Goal: Task Accomplishment & Management: Manage account settings

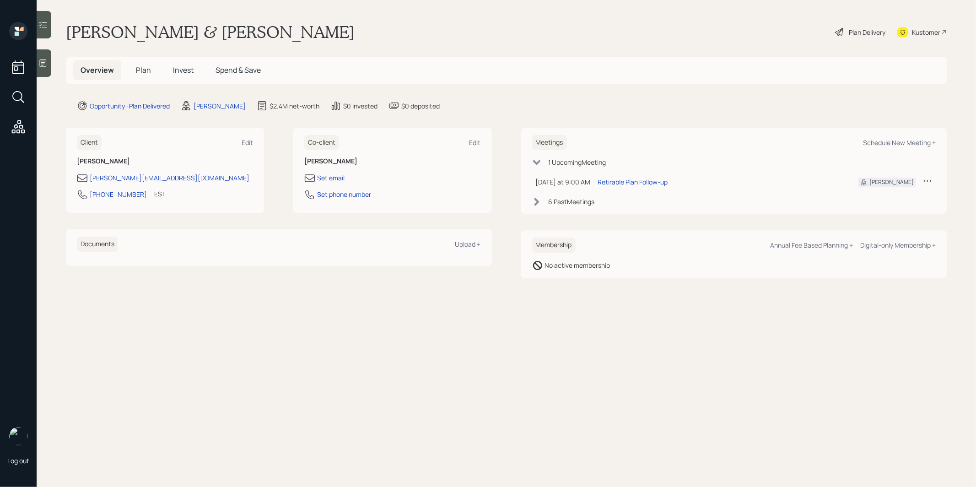
click at [139, 73] on span "Plan" at bounding box center [143, 70] width 15 height 10
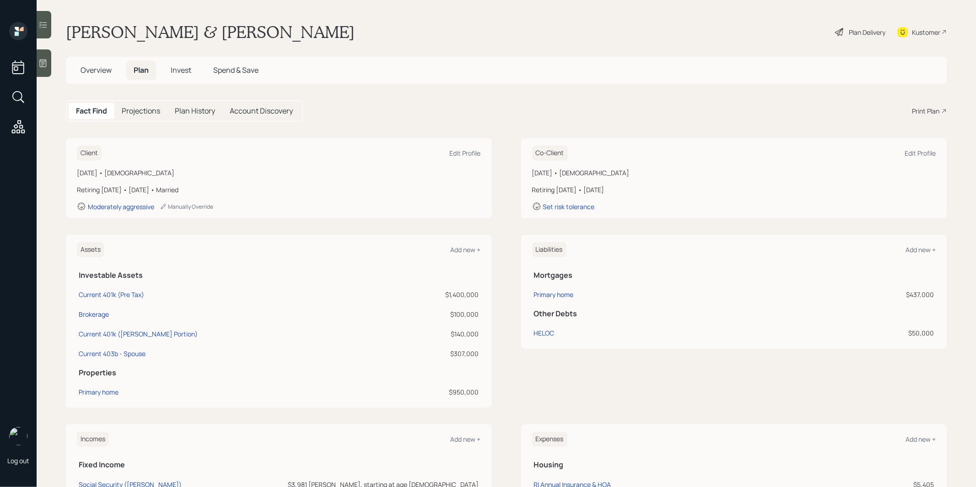
click at [185, 66] on span "Invest" at bounding box center [181, 70] width 21 height 10
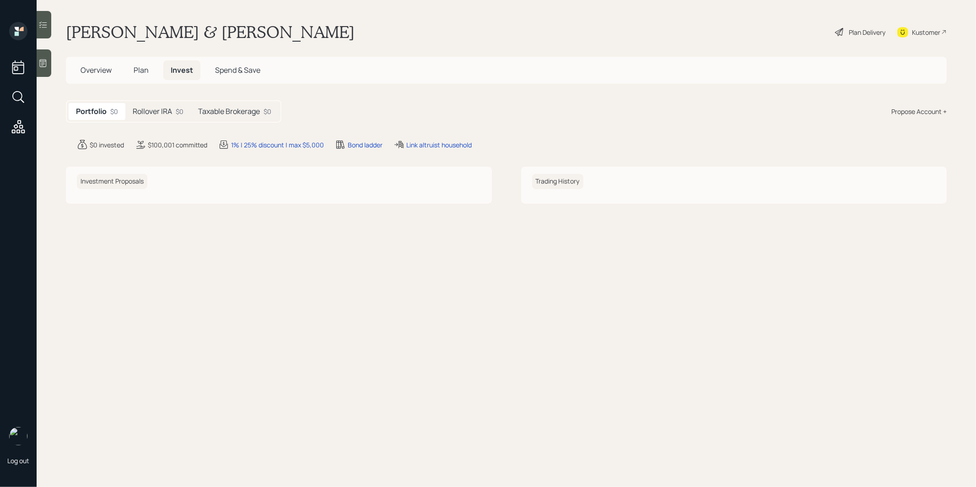
click at [230, 110] on h5 "Taxable Brokerage" at bounding box center [229, 111] width 62 height 9
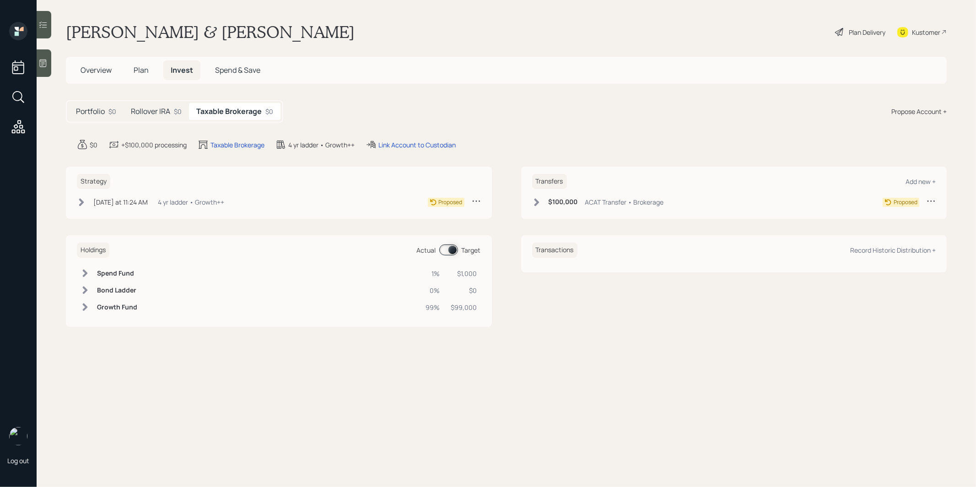
click at [80, 202] on icon at bounding box center [81, 202] width 9 height 9
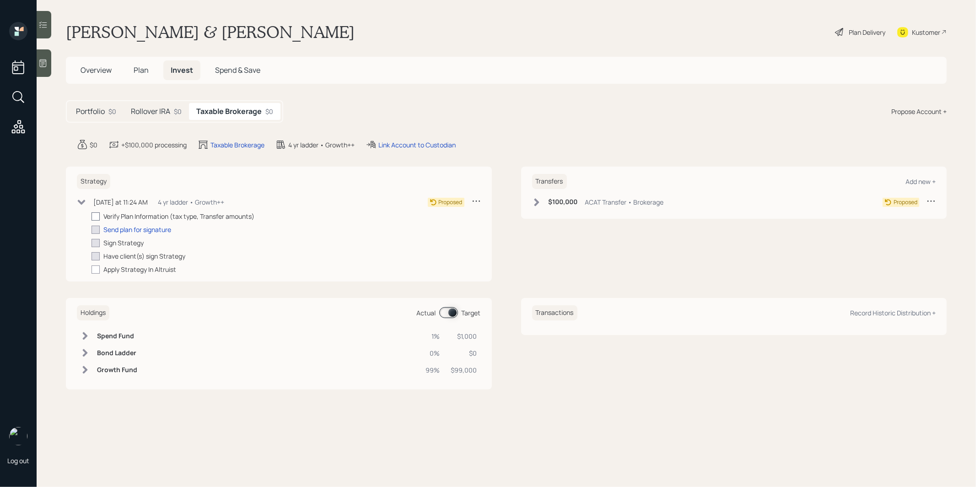
click at [97, 215] on div at bounding box center [96, 216] width 8 height 8
click at [92, 216] on input "checkbox" at bounding box center [91, 216] width 0 height 0
checkbox input "true"
click at [538, 201] on icon at bounding box center [536, 202] width 5 height 8
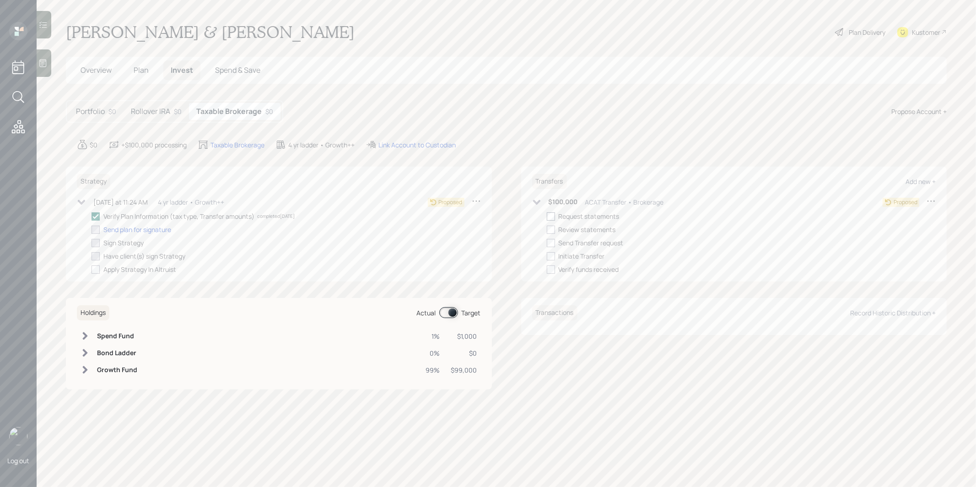
click at [553, 216] on div at bounding box center [551, 216] width 8 height 8
click at [547, 216] on input "checkbox" at bounding box center [546, 216] width 0 height 0
checkbox input "true"
click at [163, 111] on h5 "Rollover IRA" at bounding box center [150, 111] width 39 height 9
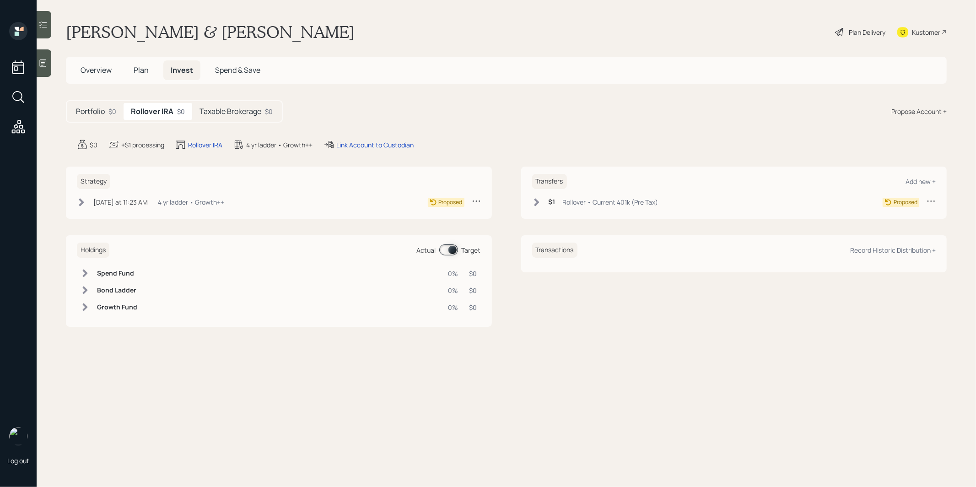
click at [535, 202] on icon at bounding box center [536, 202] width 9 height 9
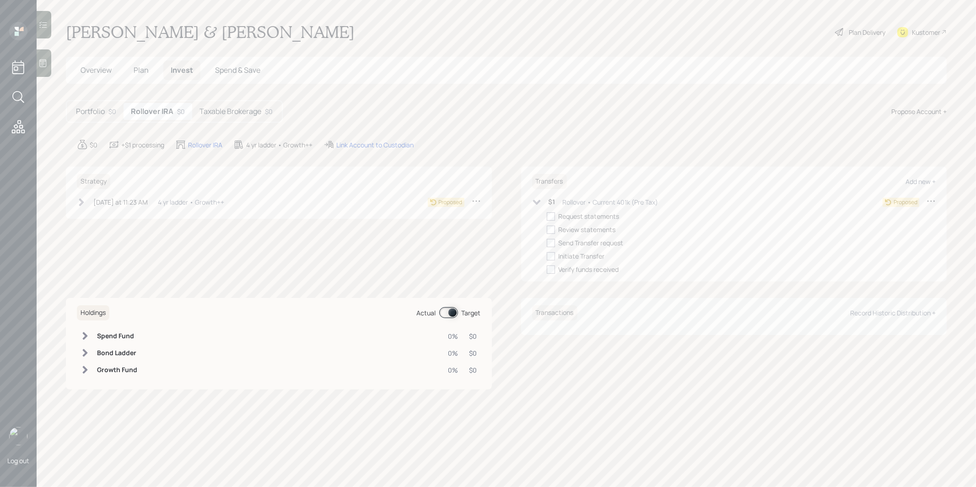
click at [92, 69] on span "Overview" at bounding box center [96, 70] width 31 height 10
